Goal: Task Accomplishment & Management: Manage account settings

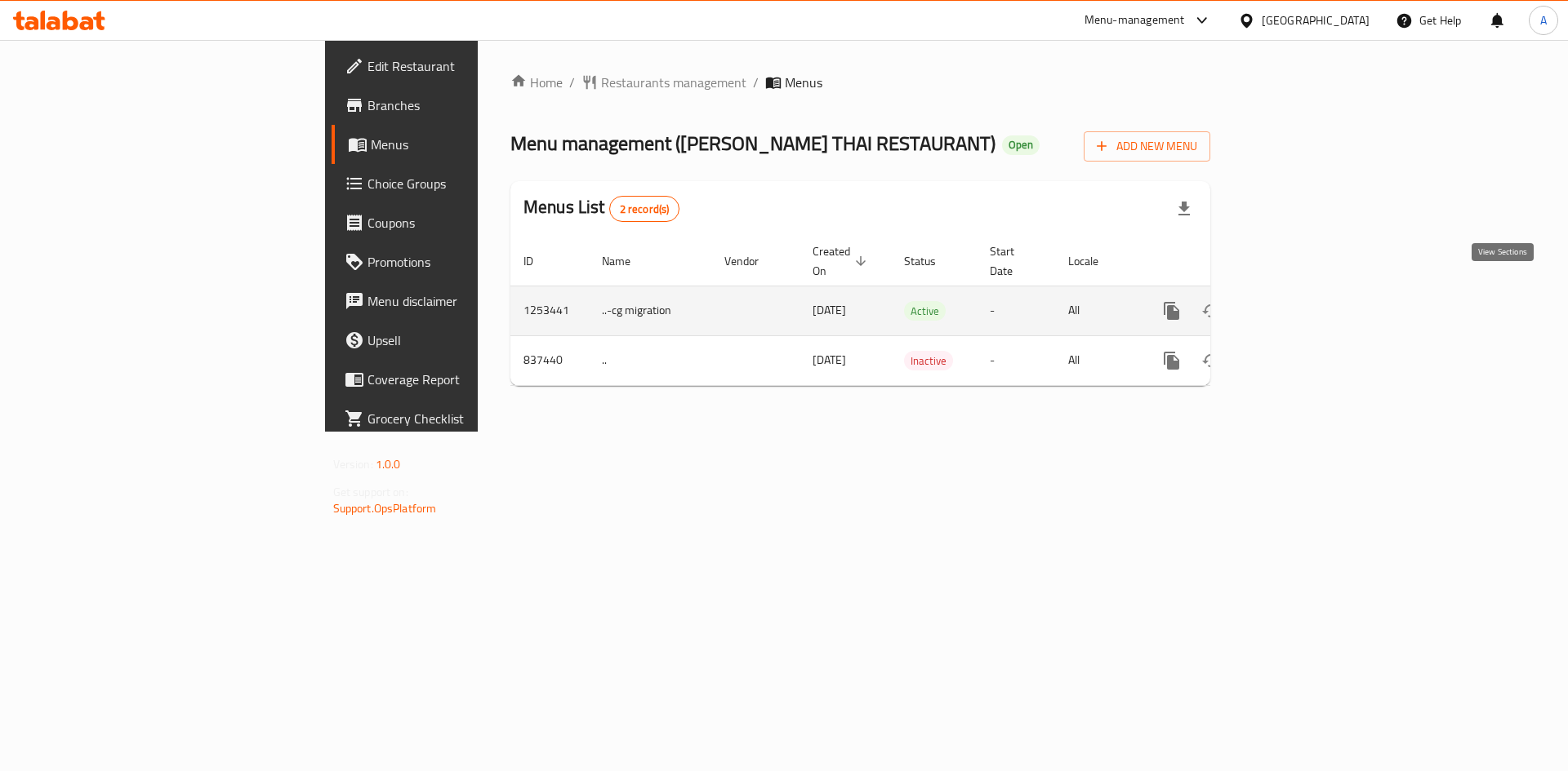
click at [1299, 301] on icon "enhanced table" at bounding box center [1289, 311] width 20 height 20
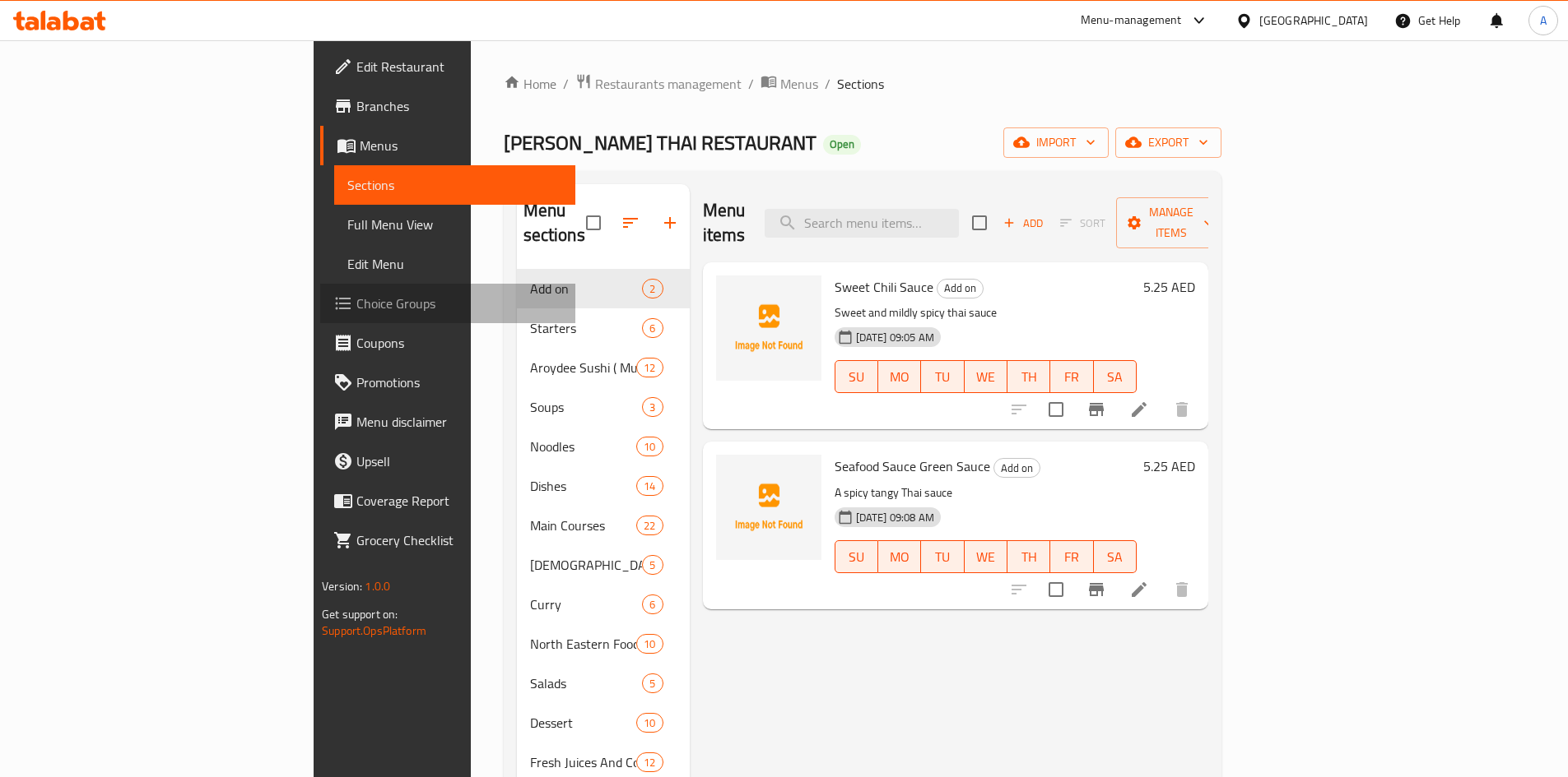
click at [356, 305] on span "Choice Groups" at bounding box center [458, 304] width 205 height 20
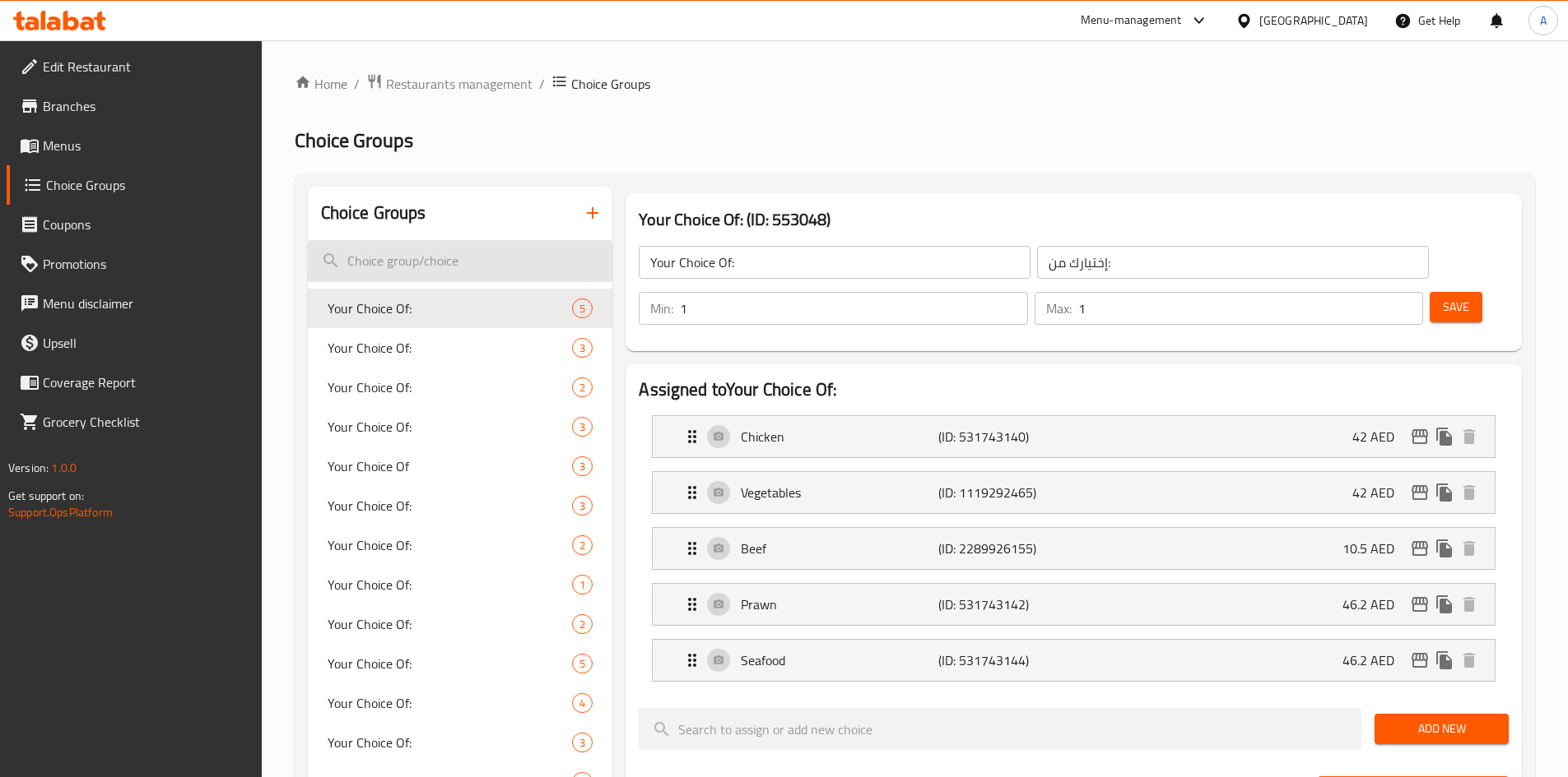
click at [499, 267] on input "search" at bounding box center [460, 262] width 306 height 42
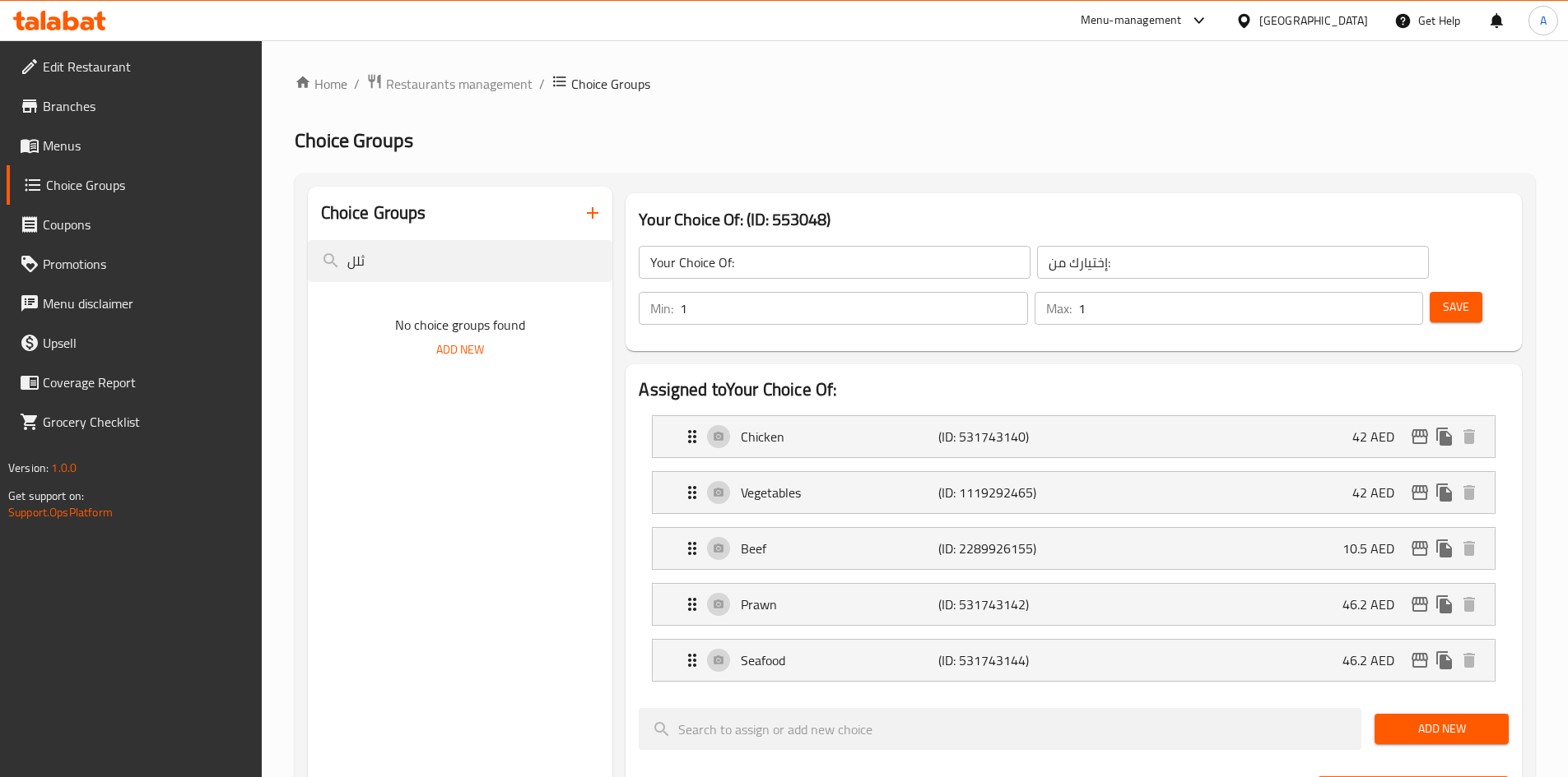
drag, startPoint x: 395, startPoint y: 264, endPoint x: 359, endPoint y: 283, distance: 40.7
click at [321, 272] on input "ثلل" at bounding box center [460, 262] width 306 height 42
type input "egg"
click at [450, 319] on div "Special Request 2" at bounding box center [460, 308] width 306 height 39
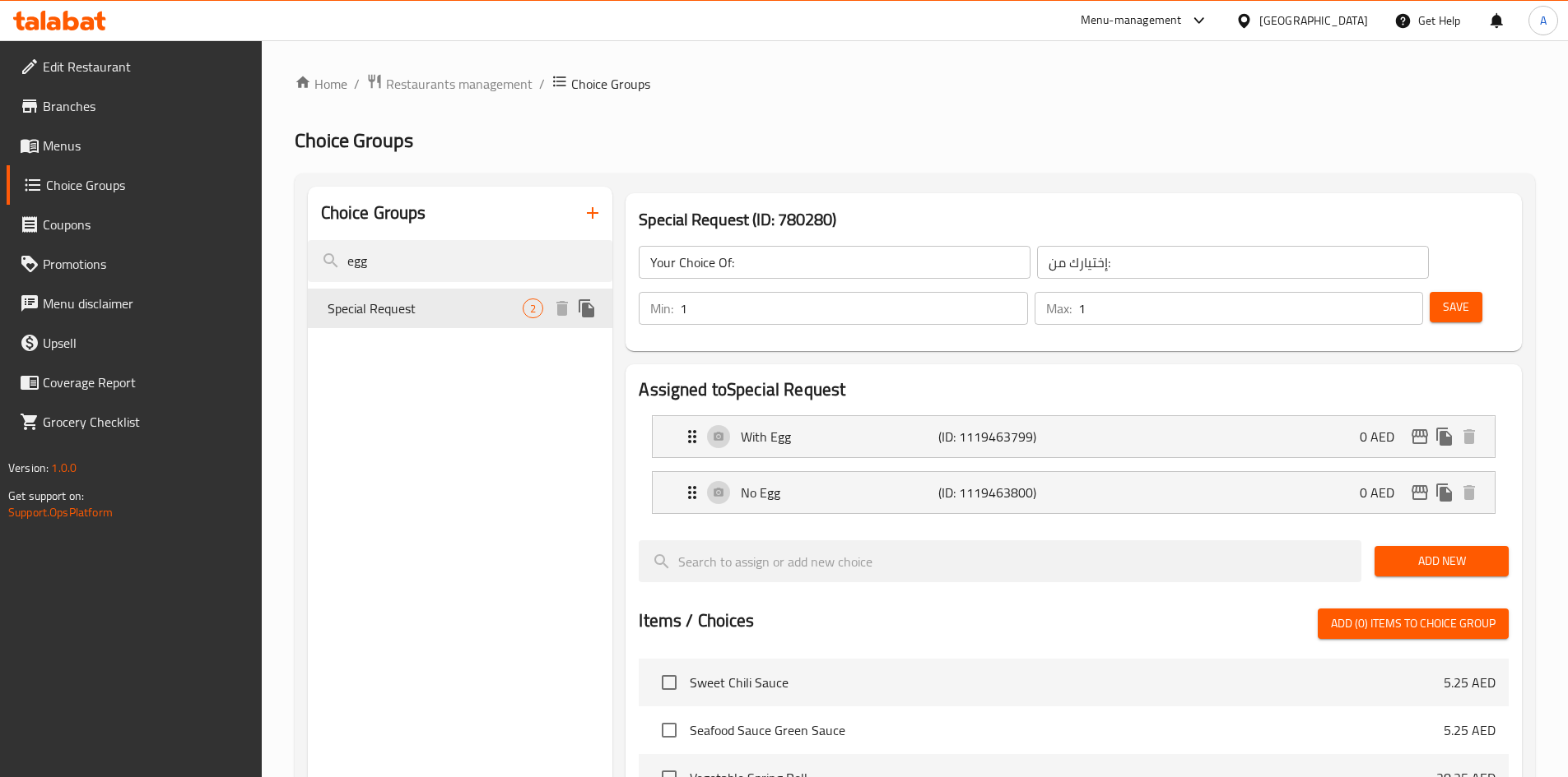
type input "Special Request"
type input "طلب خاص"
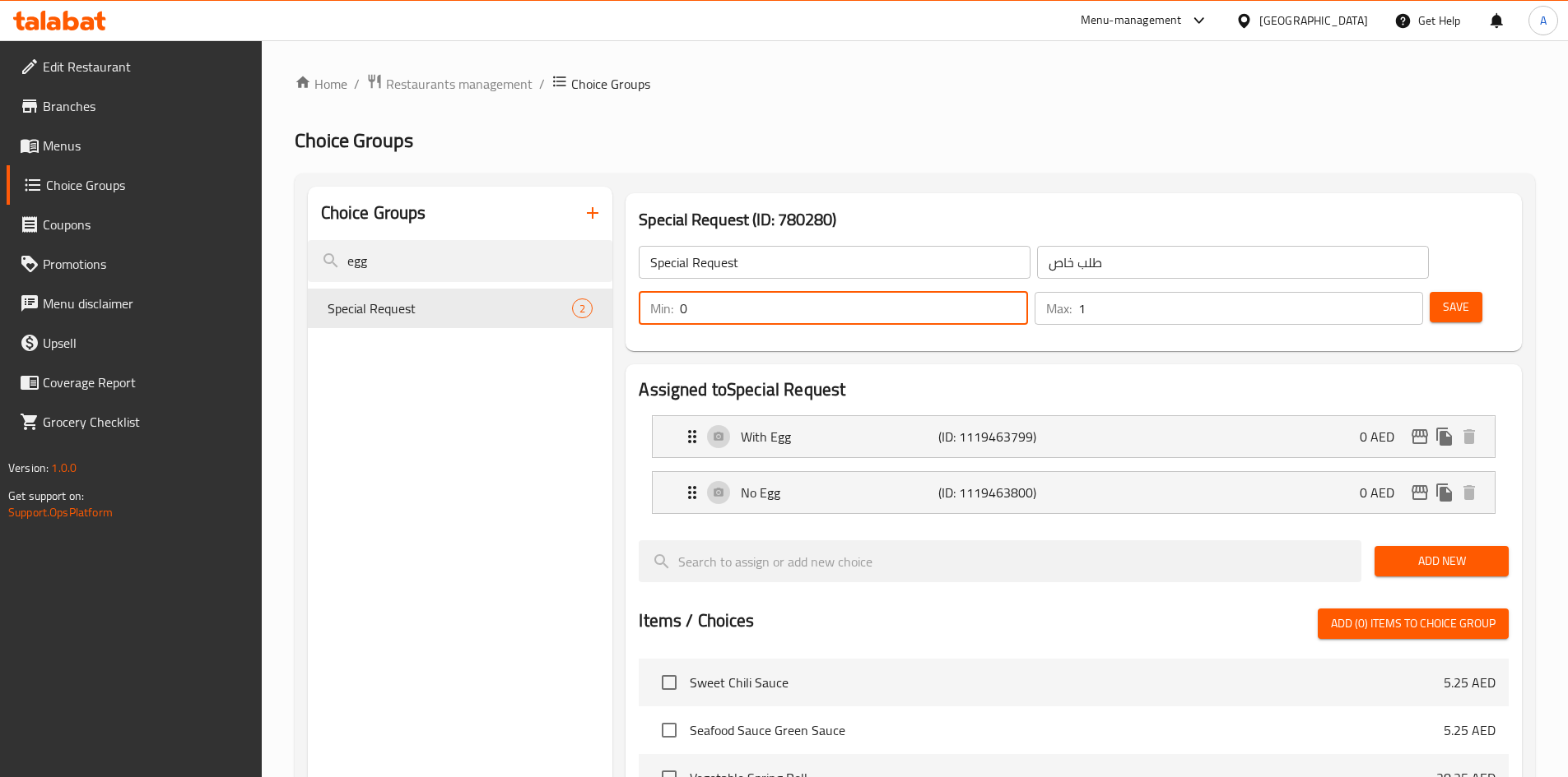
drag, startPoint x: 1270, startPoint y: 262, endPoint x: 1260, endPoint y: 270, distance: 12.8
click at [1028, 292] on div "Min: 0 ​" at bounding box center [833, 308] width 389 height 32
type input "2"
type input "1"
click at [1362, 178] on div "Choice Groups egg Special Request 2 Special Request (ID: 780280) Special Reques…" at bounding box center [915, 720] width 1240 height 1093
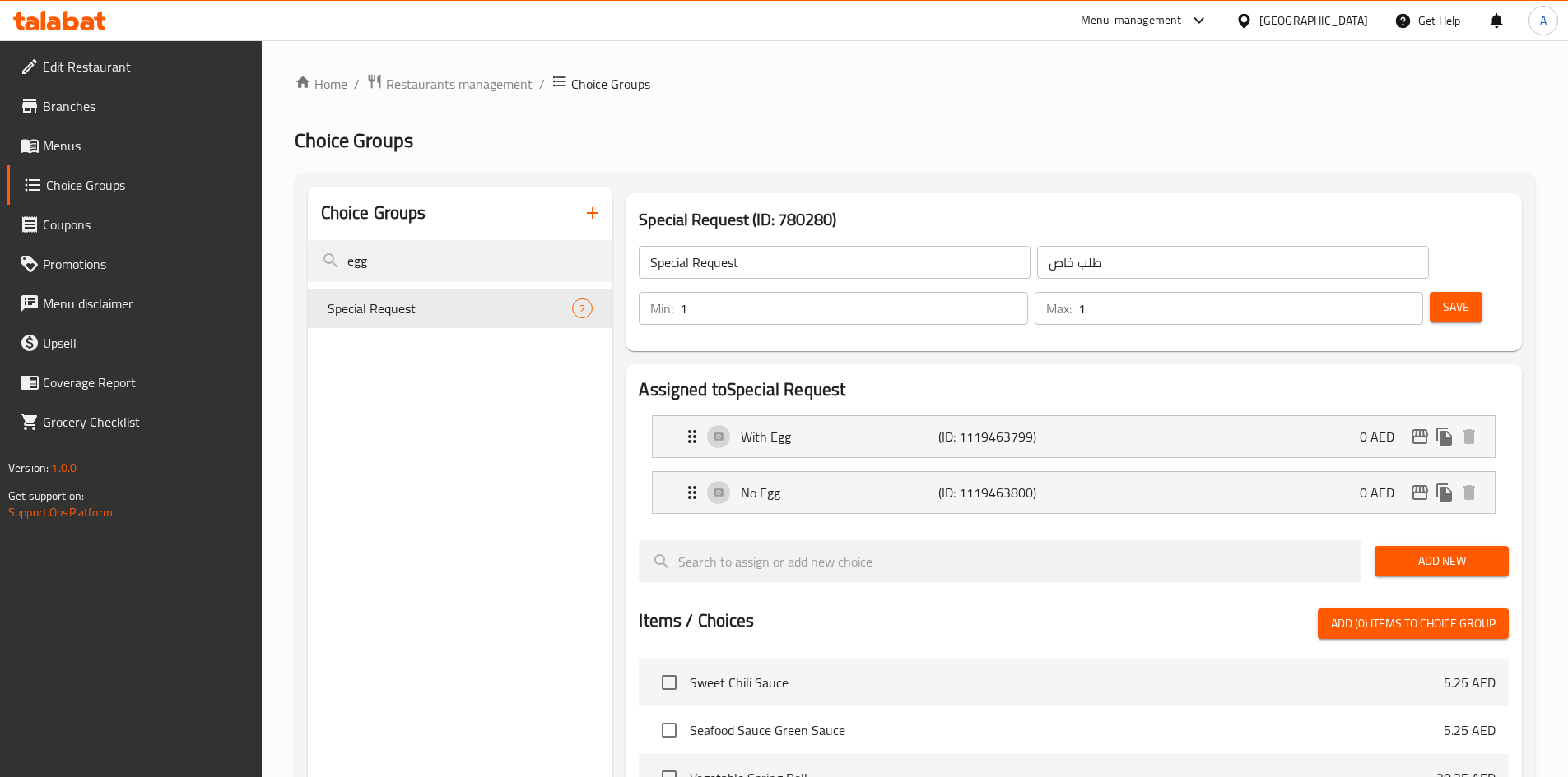
click at [1443, 297] on span "Save" at bounding box center [1456, 307] width 27 height 21
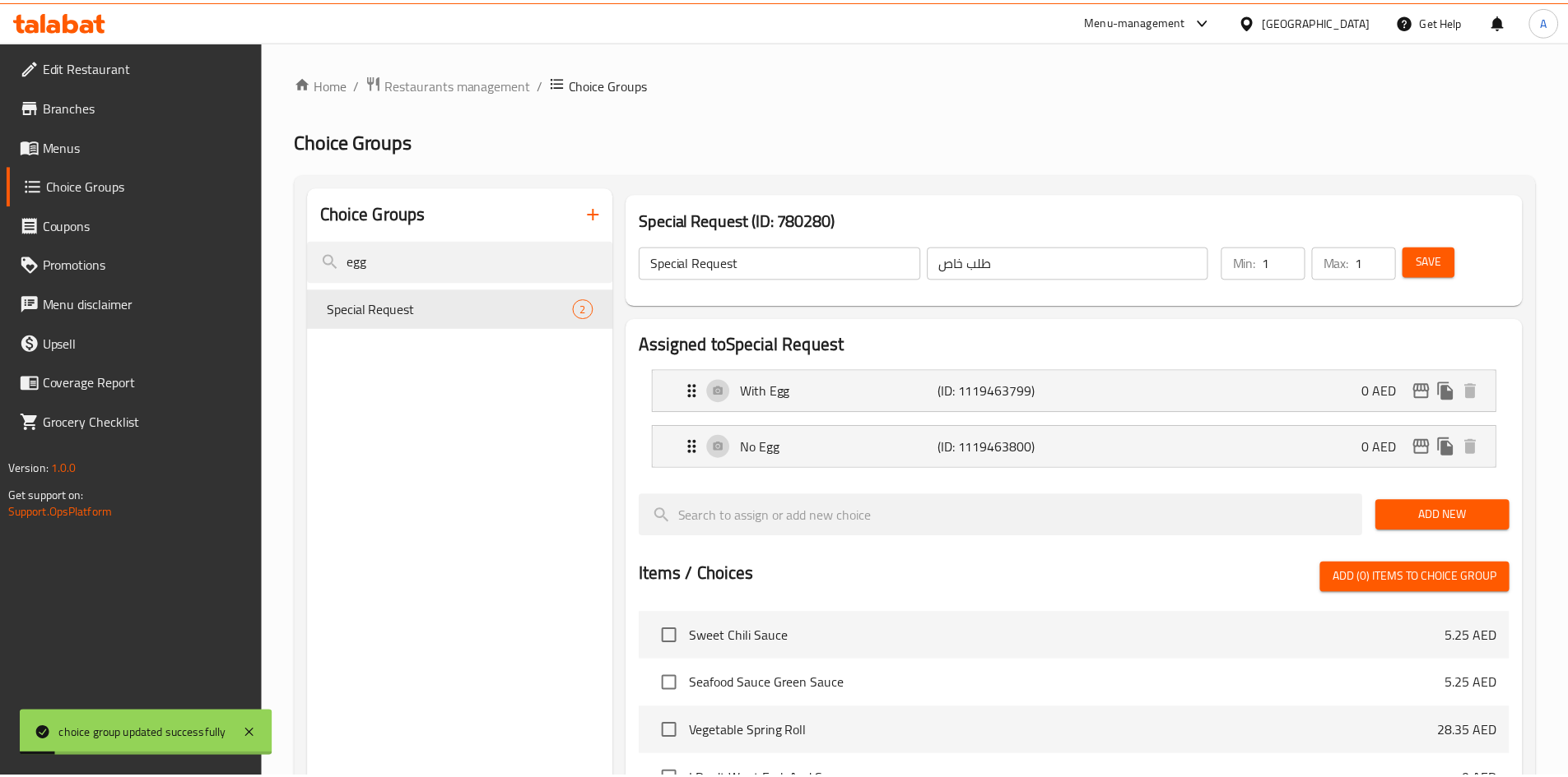
scroll to position [476, 0]
